Goal: Book appointment/travel/reservation

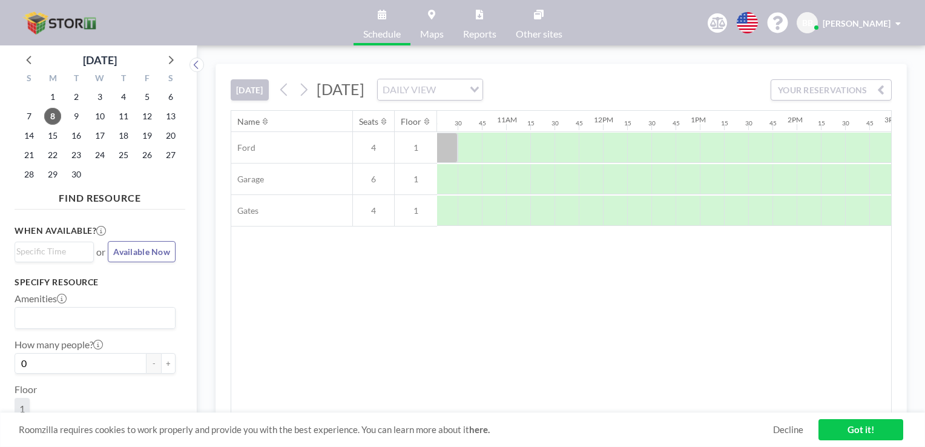
scroll to position [0, 1010]
click at [691, 200] on div at bounding box center [698, 211] width 24 height 30
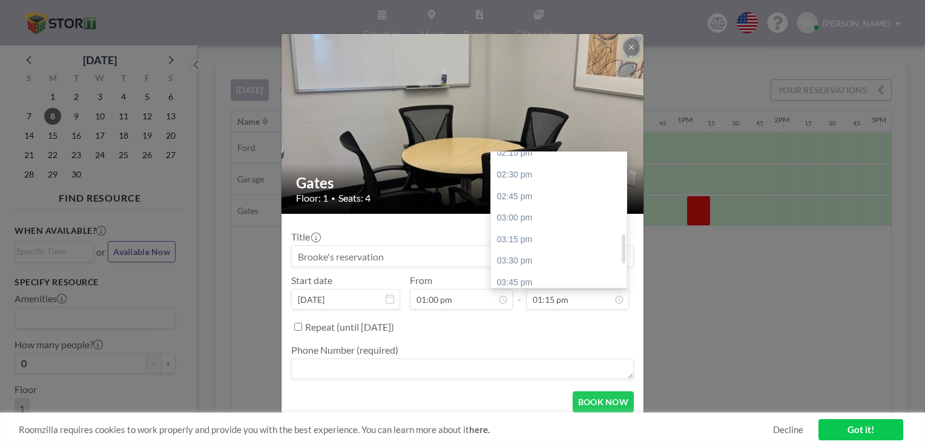
scroll to position [379, 0]
drag, startPoint x: 617, startPoint y: 226, endPoint x: 617, endPoint y: 249, distance: 22.4
click at [622, 249] on div at bounding box center [624, 248] width 4 height 29
click at [510, 212] on div "03:00 pm" at bounding box center [562, 215] width 142 height 22
type input "03:00 pm"
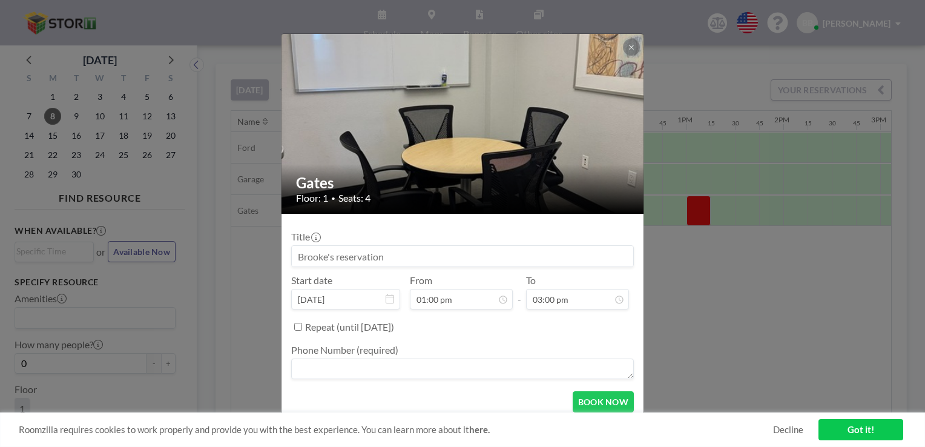
scroll to position [258, 0]
click at [313, 366] on textarea at bounding box center [462, 368] width 343 height 21
type textarea "5595791341"
click at [602, 401] on button "BOOK NOW" at bounding box center [603, 401] width 61 height 21
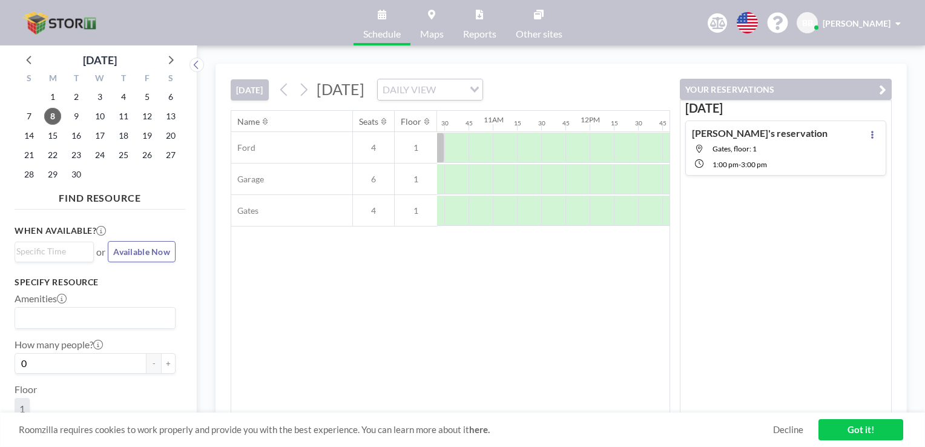
click at [860, 430] on link "Got it!" at bounding box center [860, 429] width 85 height 21
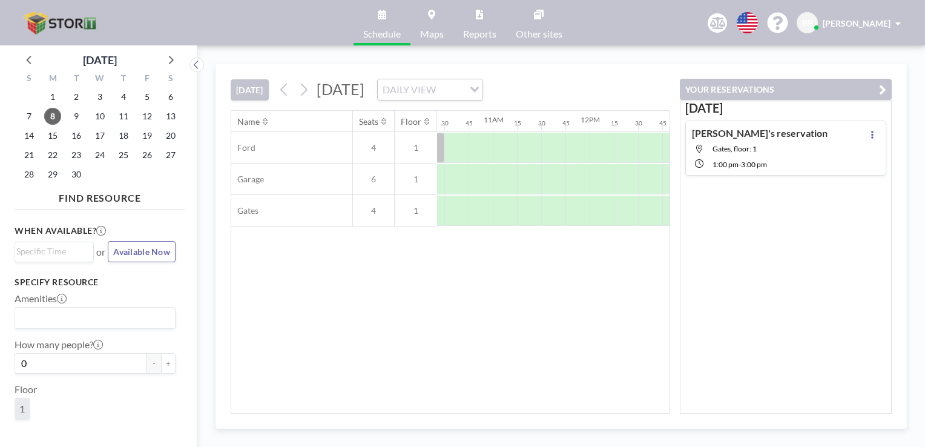
click at [880, 93] on icon "button" at bounding box center [882, 89] width 7 height 15
